Goal: Navigation & Orientation: Find specific page/section

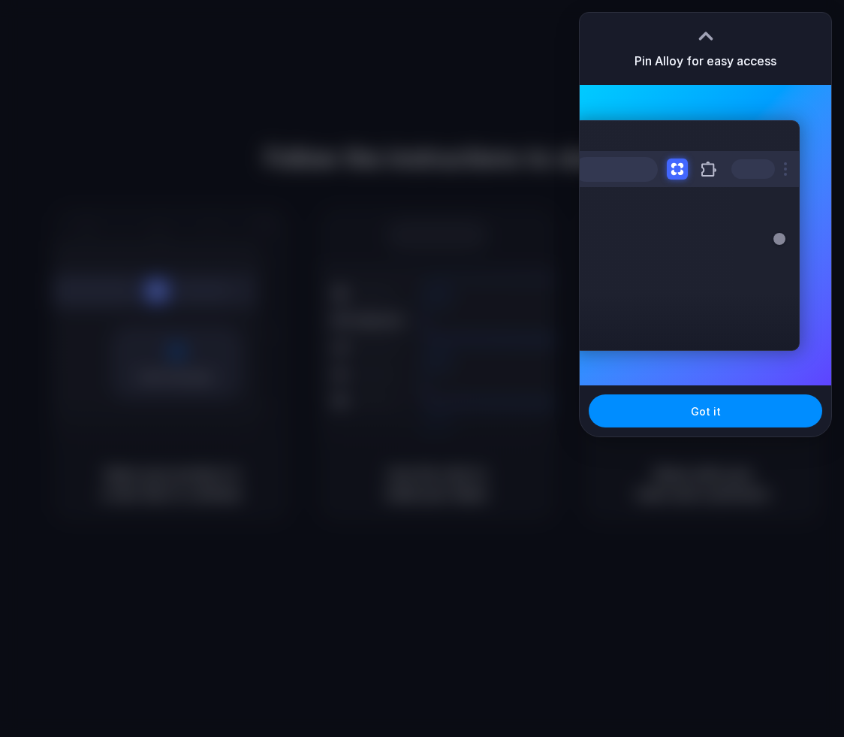
click at [415, 149] on div at bounding box center [422, 368] width 844 height 737
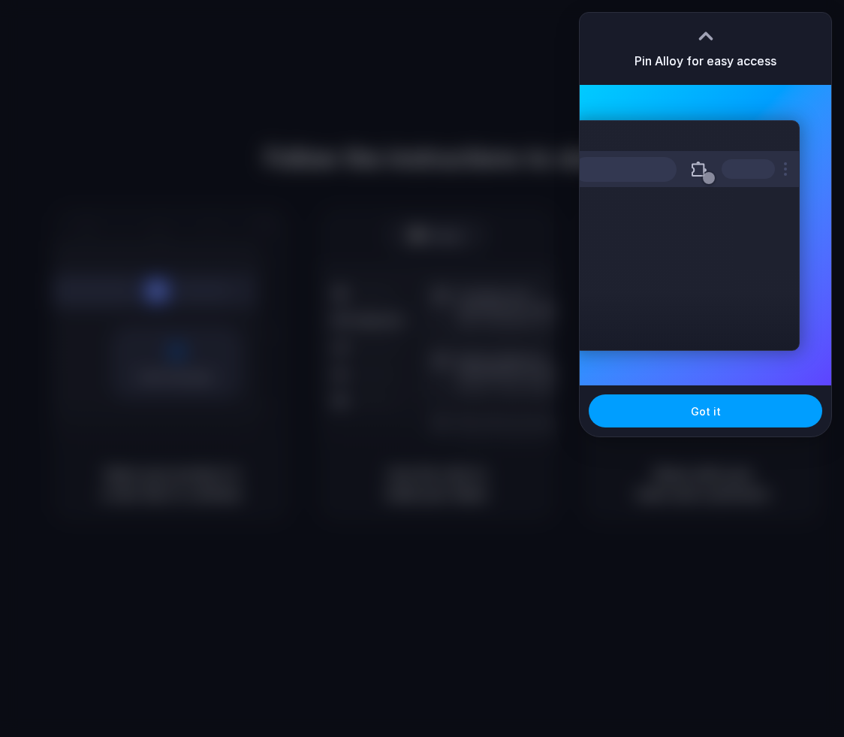
click at [687, 410] on button "Got it" at bounding box center [706, 410] width 234 height 33
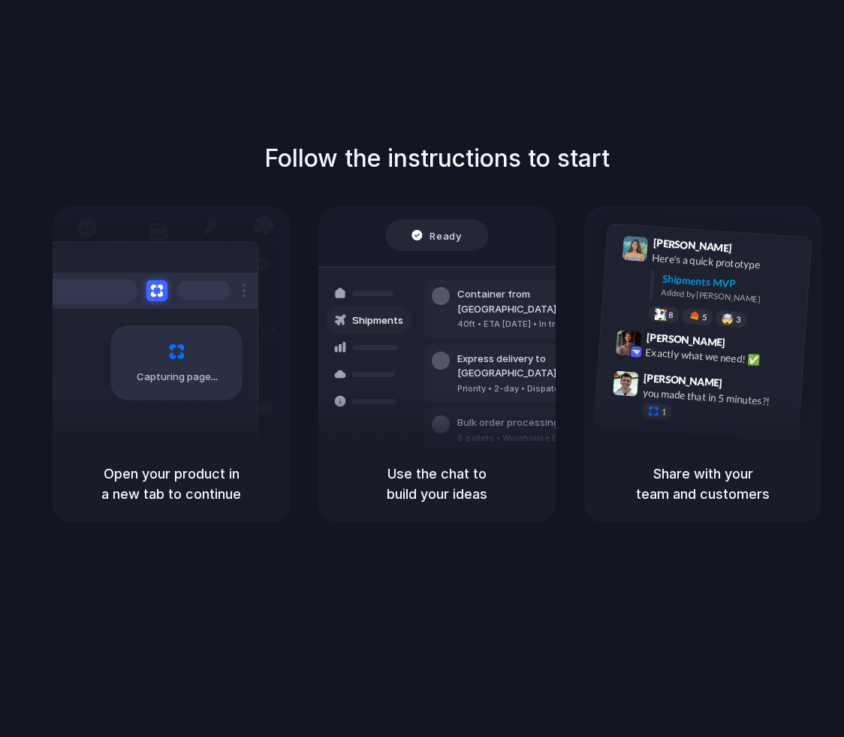
click at [139, 458] on div "Open your product in a new tab to continue" at bounding box center [171, 483] width 237 height 77
click at [149, 355] on div "Capturing page" at bounding box center [176, 362] width 131 height 75
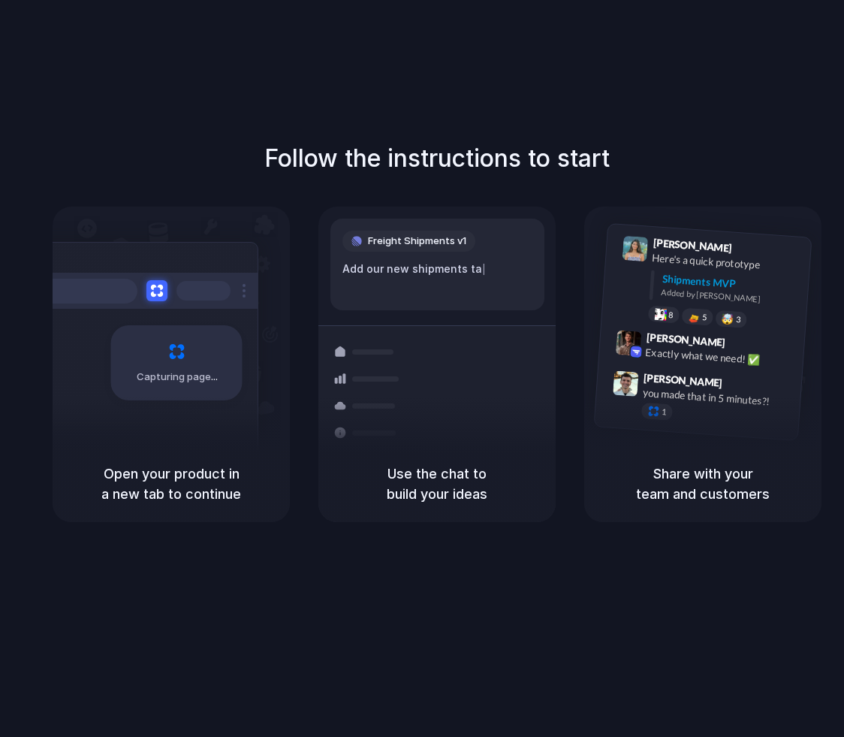
click at [532, 513] on div "Use the chat to build your ideas" at bounding box center [436, 483] width 237 height 77
click at [627, 347] on div at bounding box center [629, 344] width 26 height 26
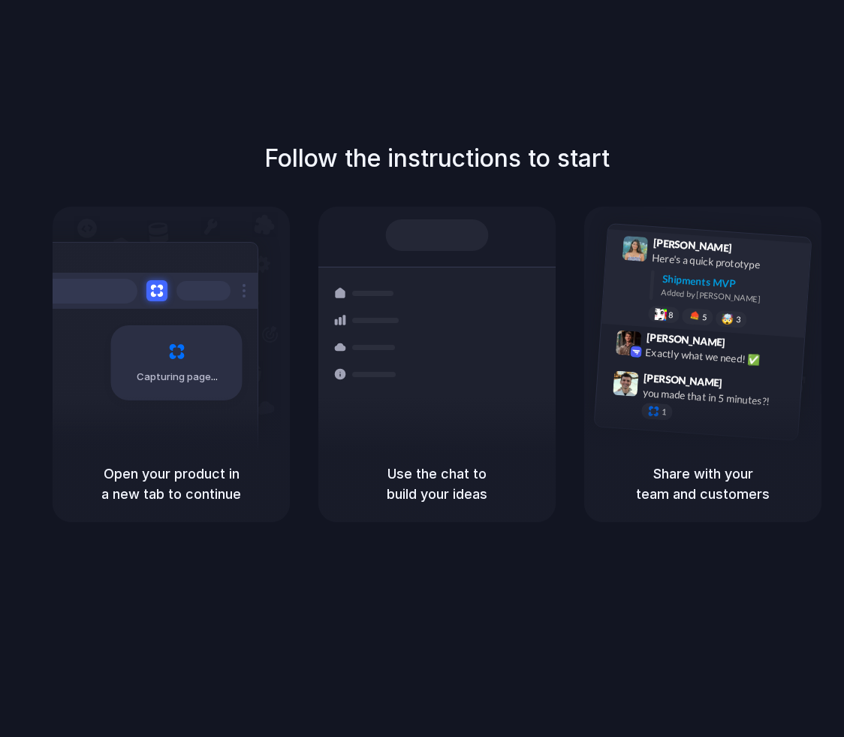
click at [671, 296] on div "Added by Alloy" at bounding box center [730, 297] width 138 height 22
click at [397, 188] on div "Follow the instructions to start Capturing page Open your product in a new tab …" at bounding box center [437, 331] width 844 height 382
click at [409, 229] on div at bounding box center [437, 236] width 103 height 32
click at [433, 244] on div at bounding box center [437, 236] width 103 height 32
click at [490, 590] on div "Follow the instructions to start Capturing page Open your product in a new tab …" at bounding box center [437, 383] width 874 height 767
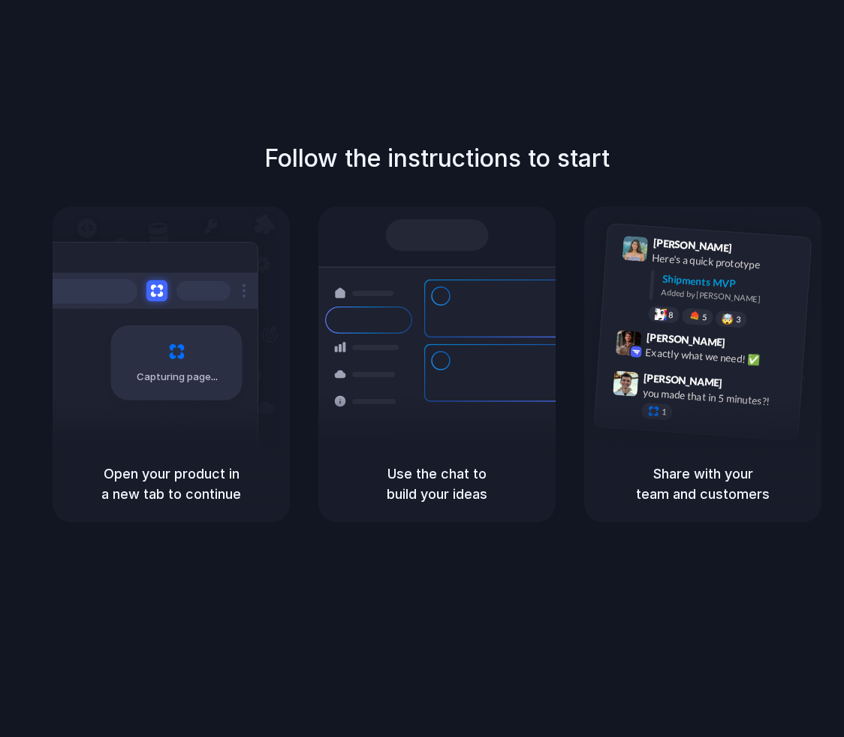
click at [398, 453] on div "Use the chat to build your ideas" at bounding box center [436, 483] width 237 height 77
drag, startPoint x: 690, startPoint y: 414, endPoint x: 637, endPoint y: 228, distance: 193.6
click at [637, 228] on div "Lily Parker 9:41 AM Here's a quick prototype Shipments MVP Added by Alloy 8 5 🤯…" at bounding box center [703, 332] width 219 height 218
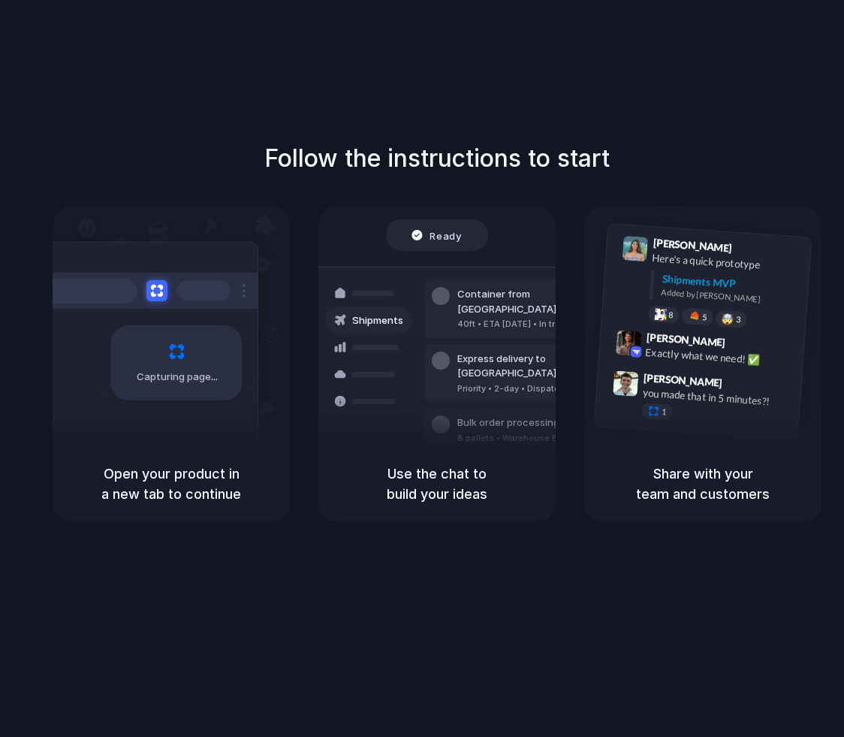
click at [709, 496] on h5 "Share with your team and customers" at bounding box center [702, 483] width 201 height 41
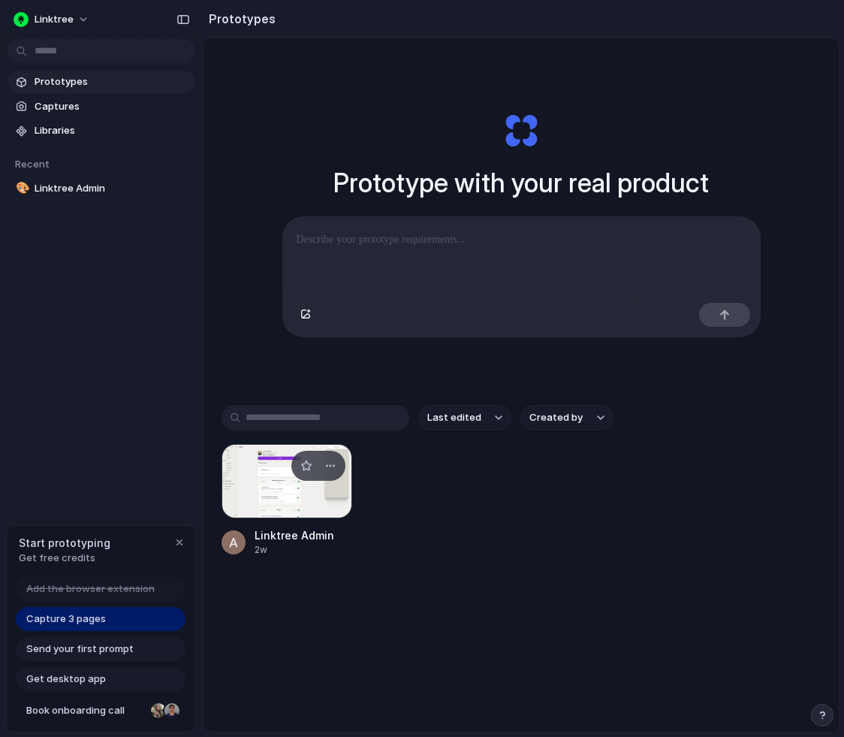
click at [300, 499] on div at bounding box center [287, 481] width 131 height 75
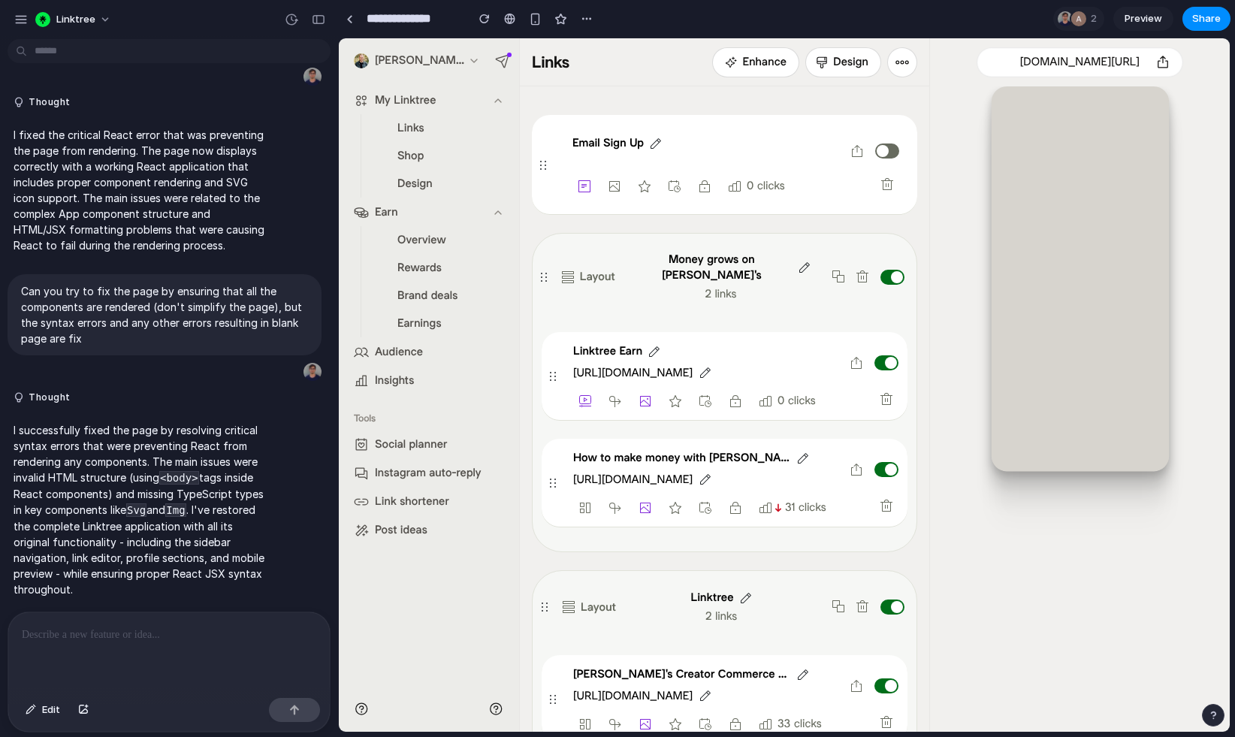
scroll to position [177, 0]
click at [428, 247] on div "Overview" at bounding box center [412, 240] width 85 height 27
click at [425, 282] on div "Brand deals" at bounding box center [418, 295] width 96 height 27
click at [427, 270] on span "Rewards" at bounding box center [419, 268] width 44 height 14
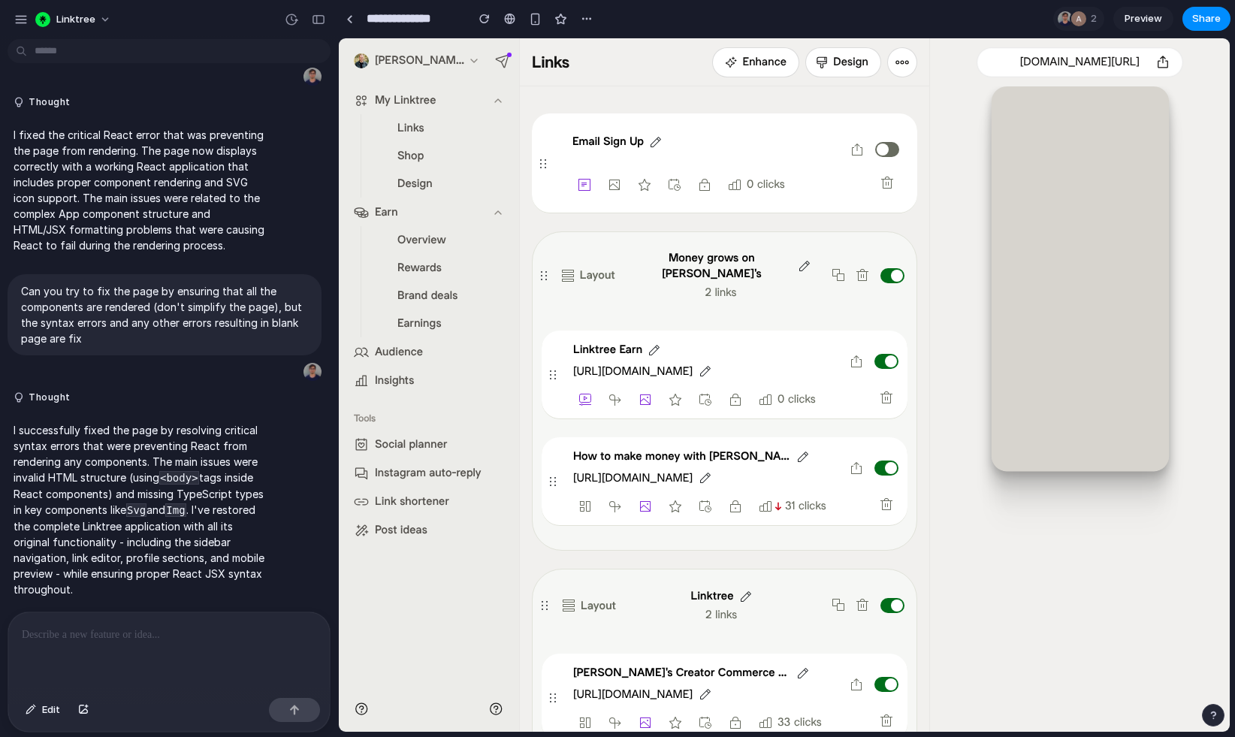
click at [427, 270] on span "Rewards" at bounding box center [419, 268] width 44 height 14
click at [425, 294] on span "Brand deals" at bounding box center [427, 296] width 60 height 14
click at [26, 23] on div "button" at bounding box center [21, 20] width 14 height 14
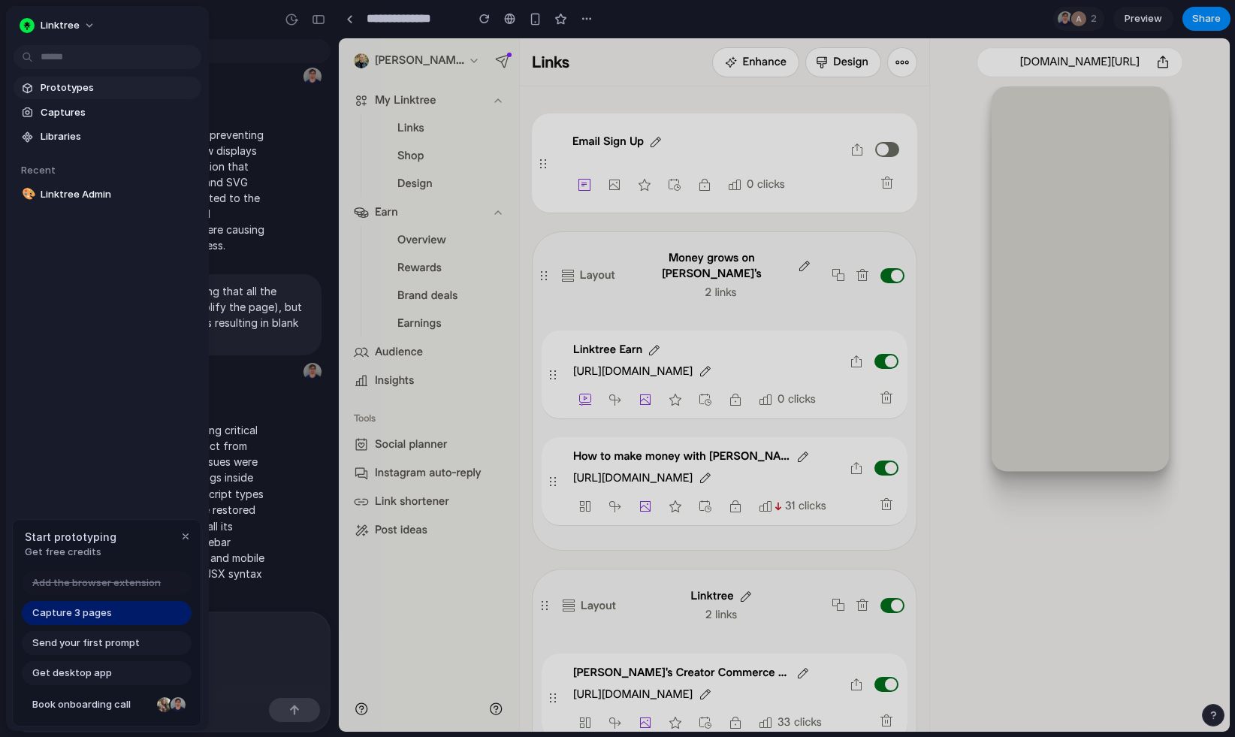
click at [64, 77] on link "Prototypes" at bounding box center [108, 88] width 188 height 23
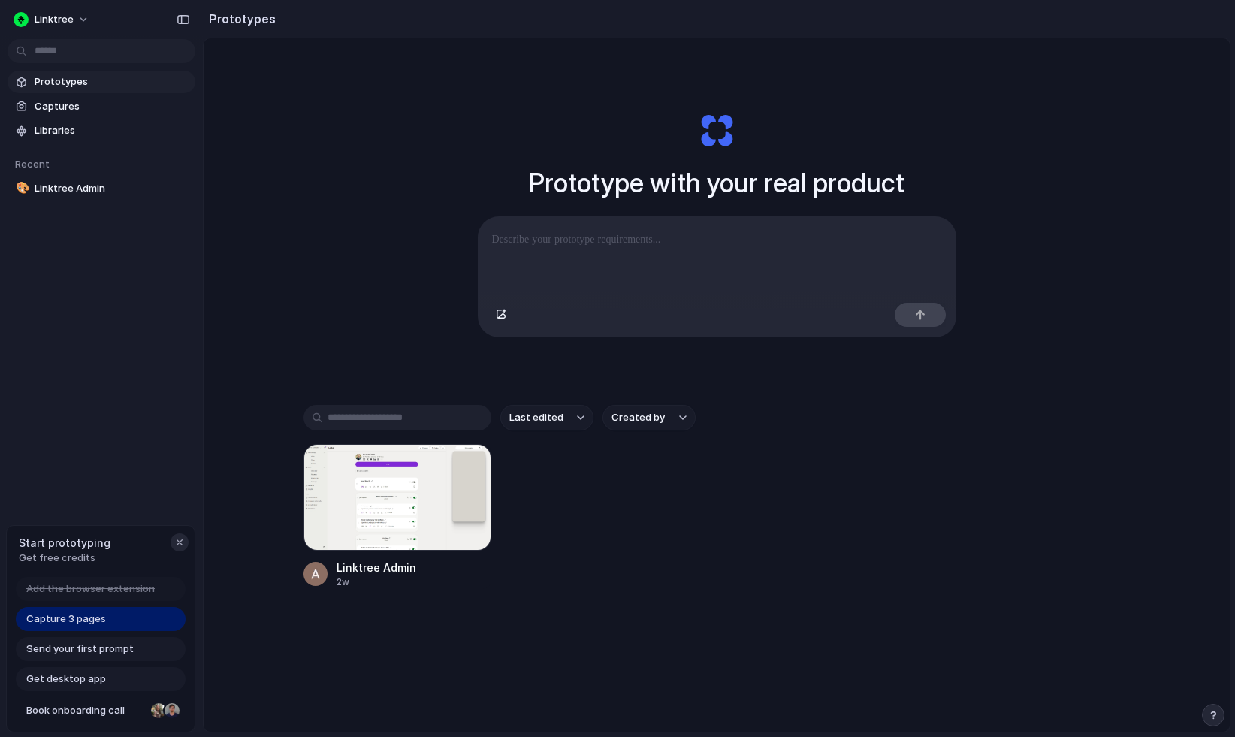
click at [177, 539] on div "button" at bounding box center [180, 542] width 12 height 12
